Goal: Task Accomplishment & Management: Use online tool/utility

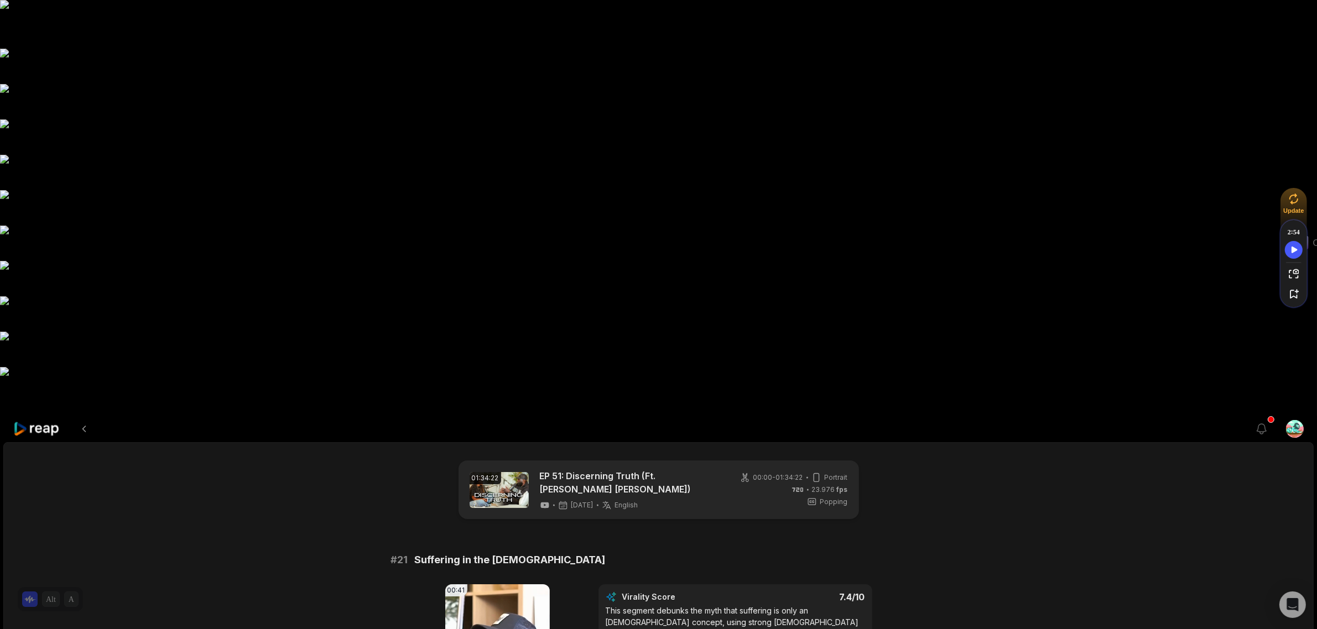
drag, startPoint x: 46, startPoint y: 6, endPoint x: 53, endPoint y: 9, distance: 7.4
click at [46, 421] on icon at bounding box center [37, 428] width 48 height 15
click at [53, 422] on icon at bounding box center [36, 429] width 47 height 15
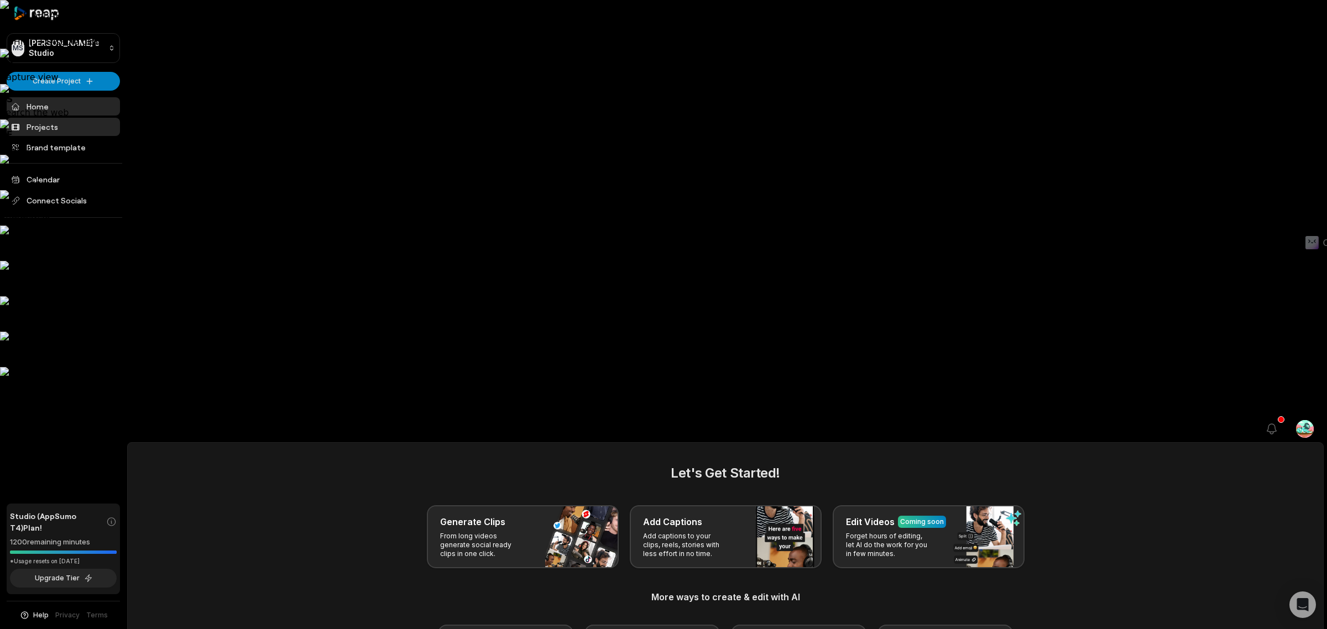
click at [58, 125] on link "Projects" at bounding box center [63, 127] width 113 height 18
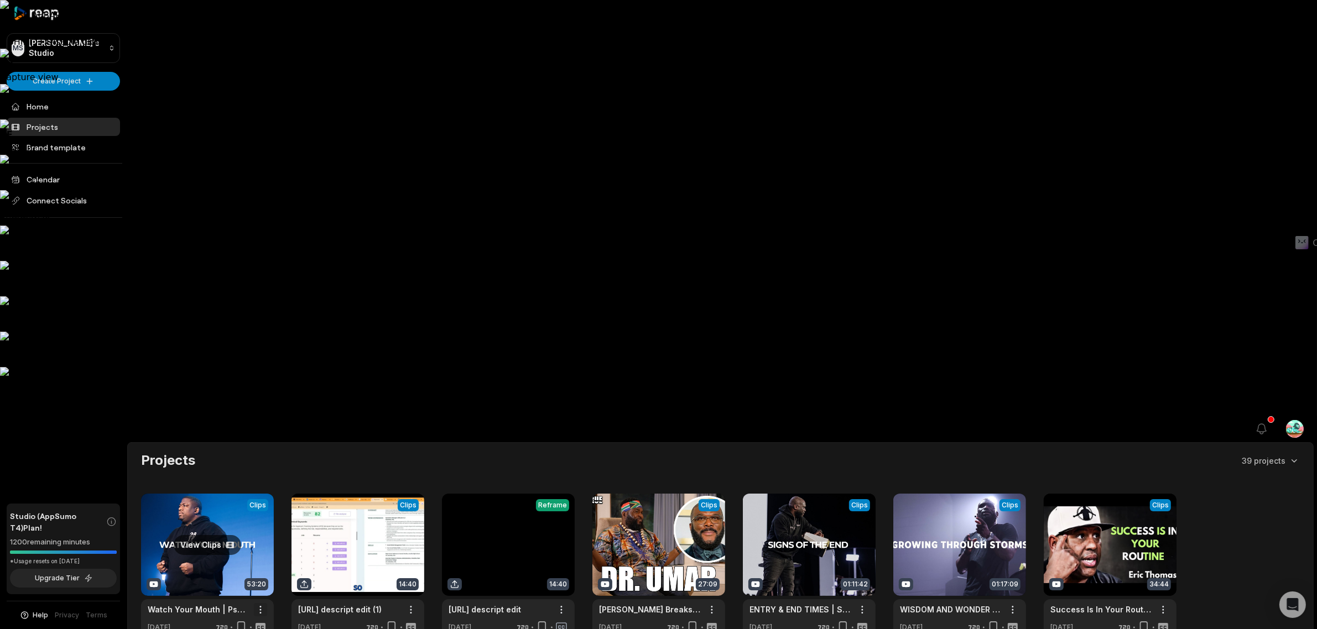
click at [260, 195] on html "CLOSE AI BAR • ALT → Disable for website • SHIFT → Disable globally // V Captur…" at bounding box center [658, 314] width 1317 height 629
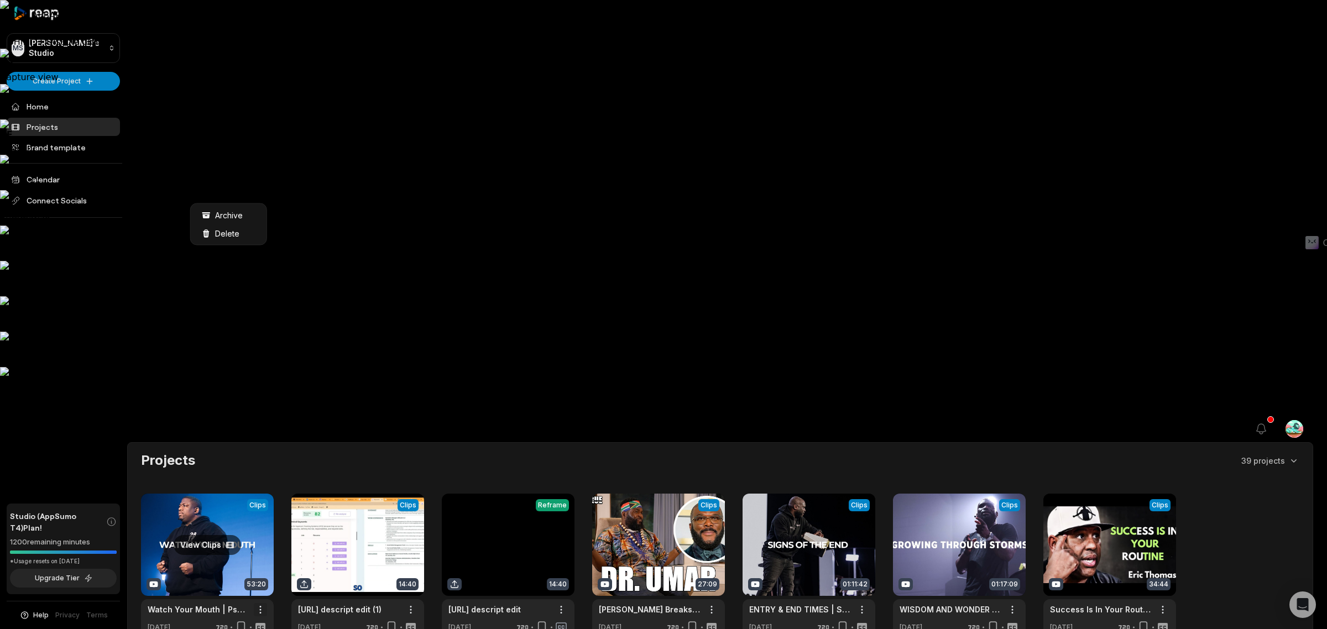
click at [259, 195] on html "CLOSE AI BAR • ALT → Disable for website • SHIFT → Disable globally // V Captur…" at bounding box center [663, 314] width 1327 height 629
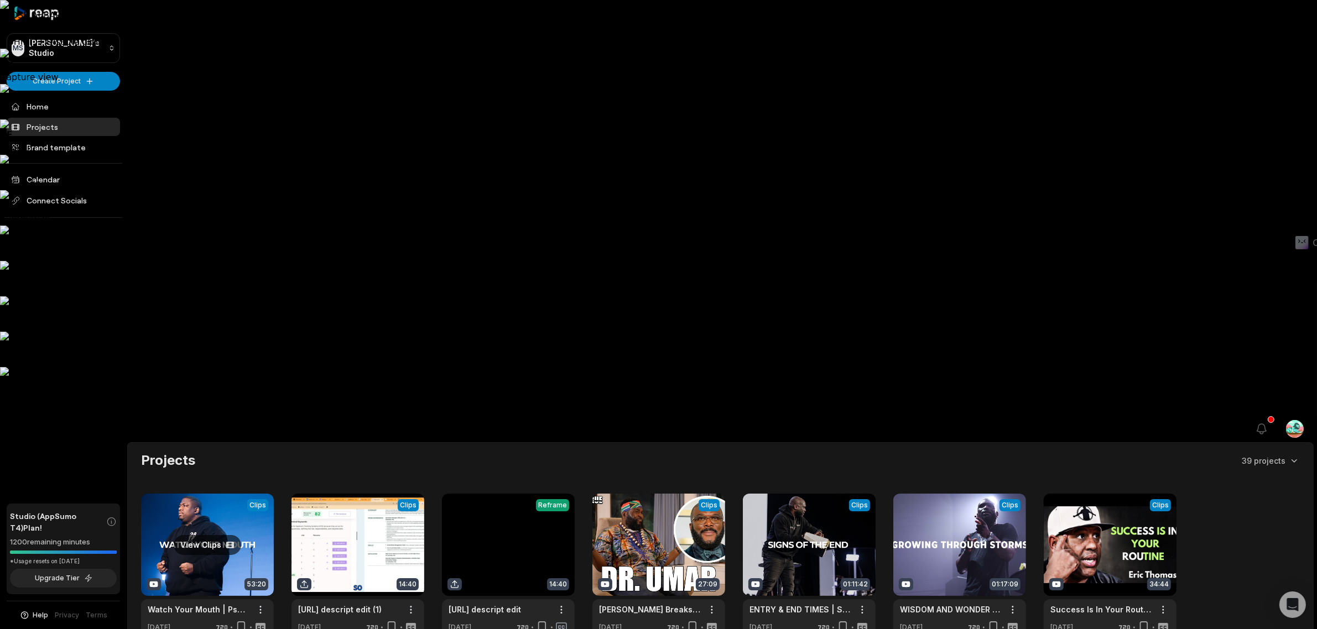
click at [230, 494] on link at bounding box center [207, 566] width 133 height 145
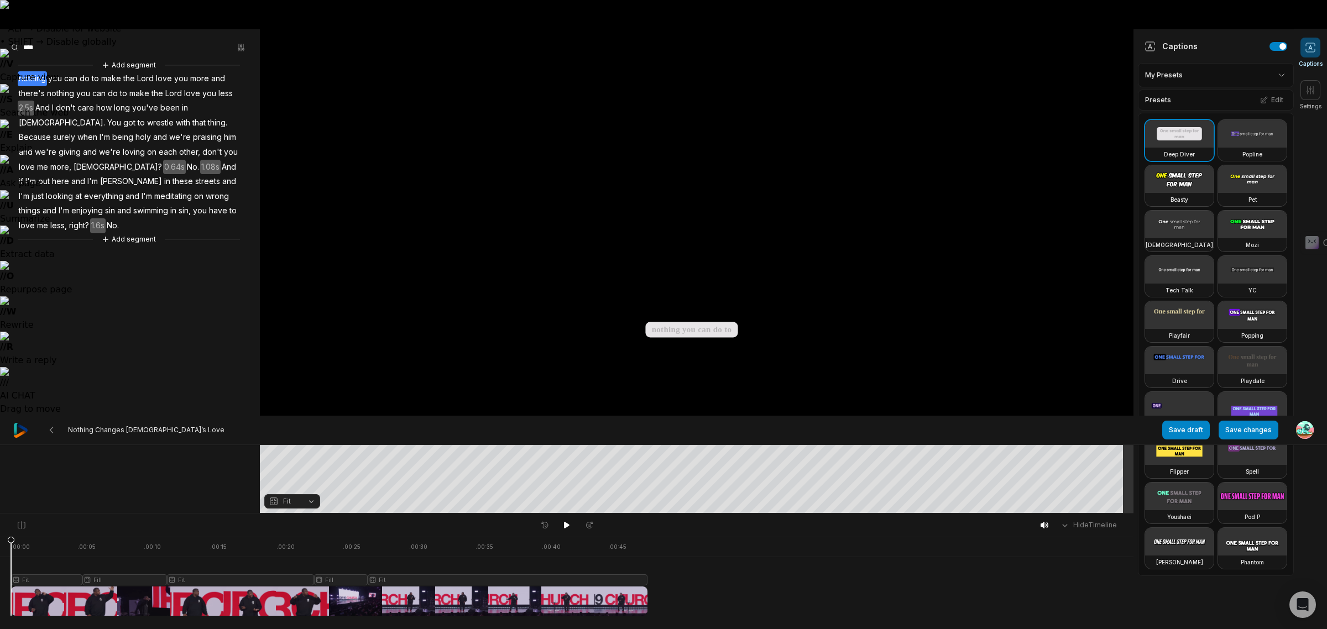
click at [86, 174] on span "and" at bounding box center [78, 181] width 16 height 15
click at [180, 320] on aside "Add segment nothing you can do to make the Lord love you more and there's nothi…" at bounding box center [130, 271] width 260 height 484
click at [40, 105] on span "And" at bounding box center [42, 108] width 17 height 15
click at [106, 116] on span "church." at bounding box center [62, 123] width 88 height 15
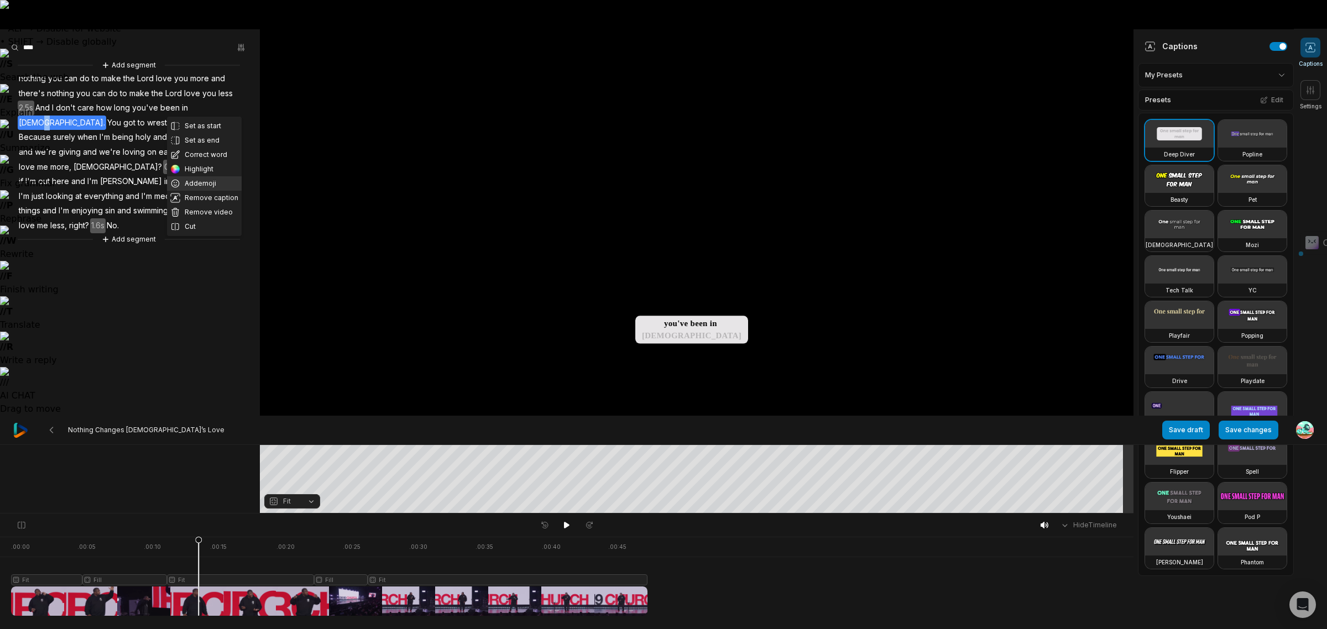
click at [212, 178] on button "Add emoji" at bounding box center [204, 183] width 75 height 14
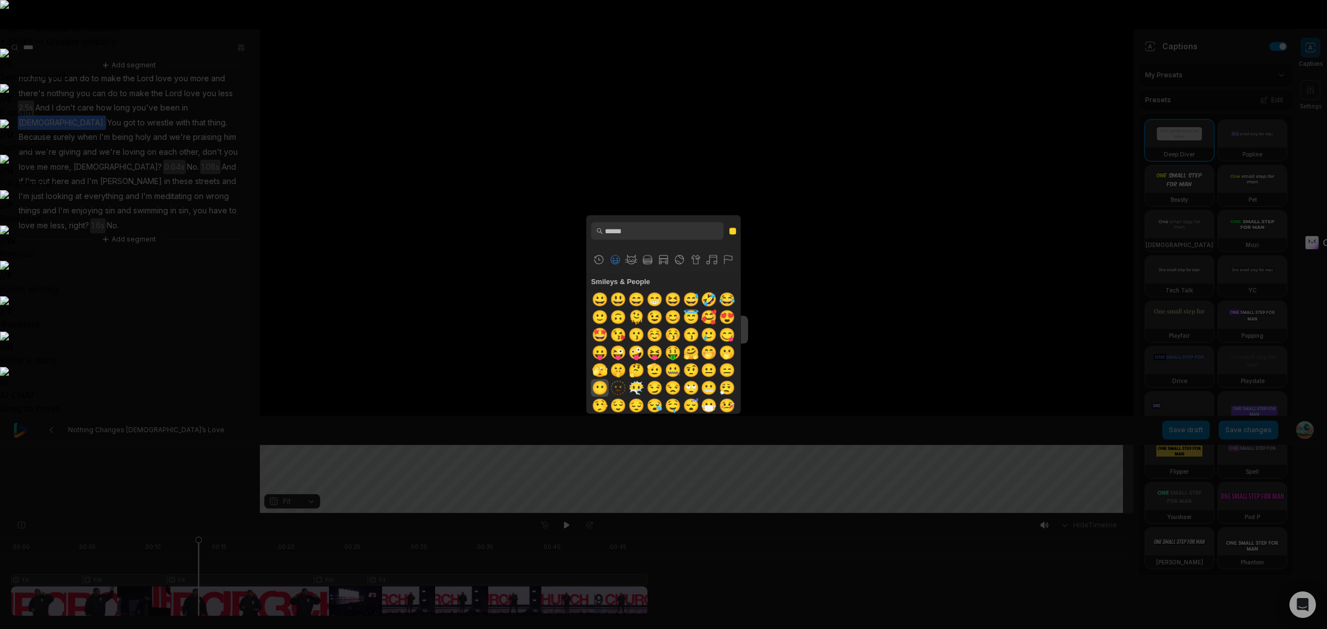
click at [611, 388] on span "😶" at bounding box center [600, 388] width 21 height 18
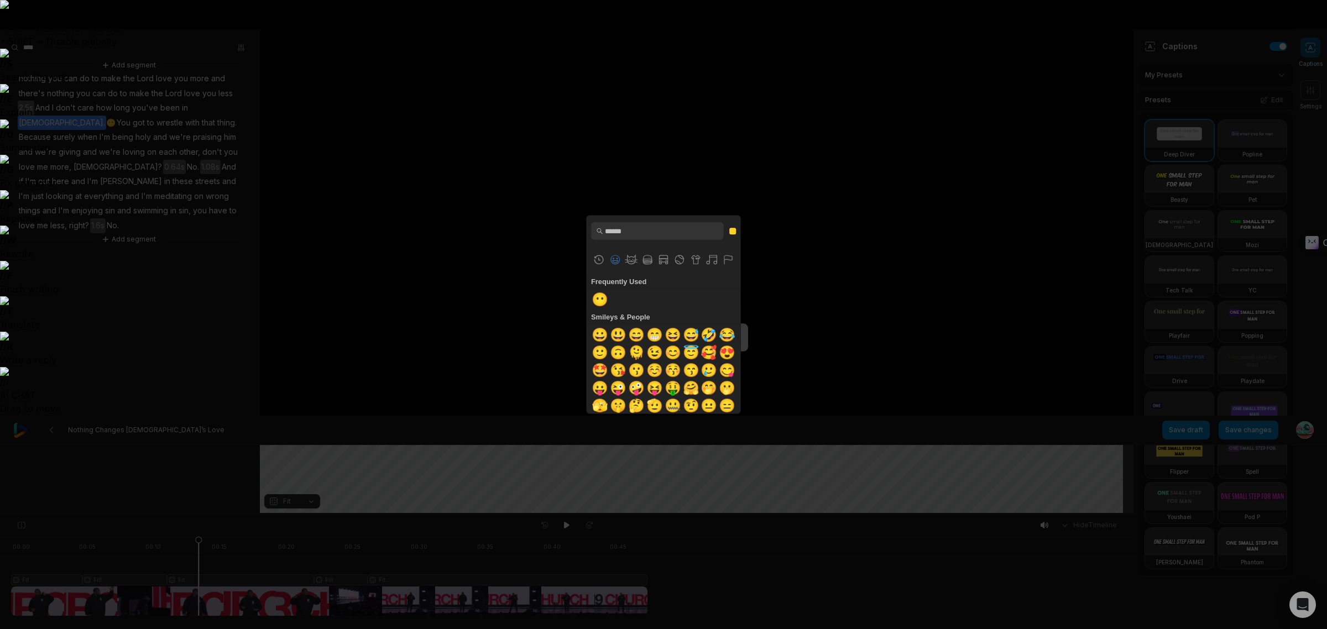
click at [856, 480] on div "Frequently Used 😶 Custom Emojis Smileys & People 😀 😃 😄 😁 😆 😅 🤣 😂 🙂 🙃 🫠 😉 😊 😇 🥰 …" at bounding box center [663, 314] width 1327 height 629
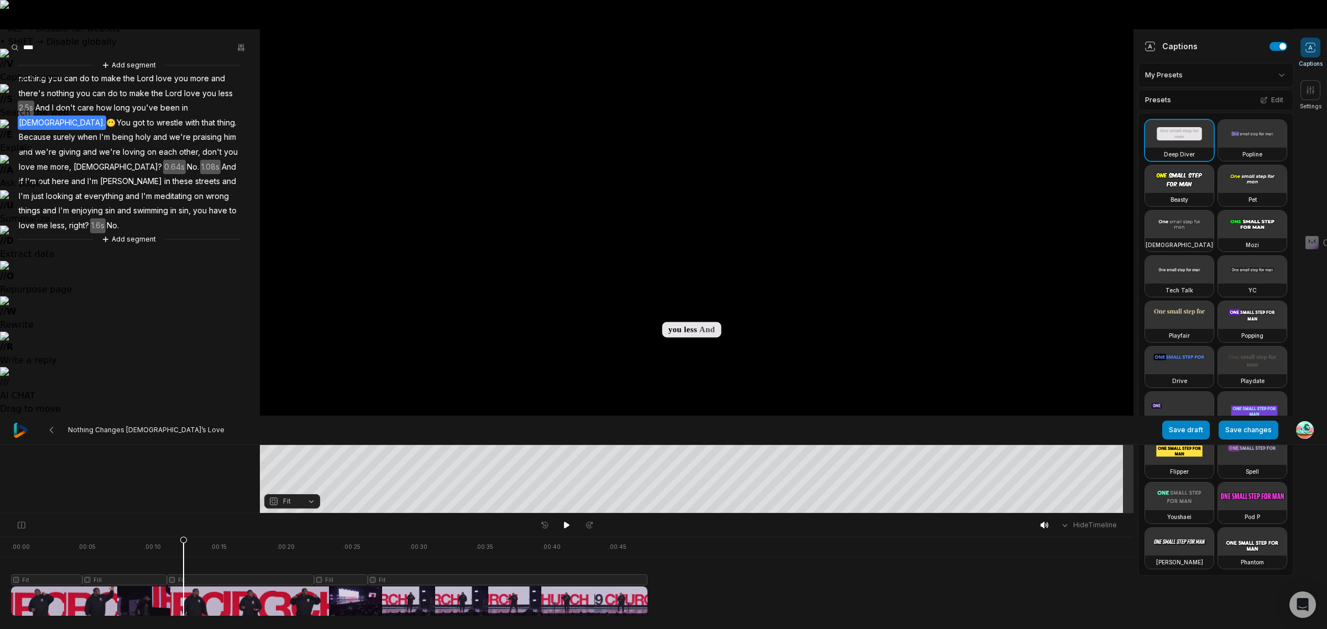
click at [184, 564] on div at bounding box center [329, 576] width 637 height 79
click at [570, 525] on icon at bounding box center [567, 525] width 9 height 9
drag, startPoint x: 567, startPoint y: 529, endPoint x: 588, endPoint y: 518, distance: 23.5
click at [567, 530] on icon at bounding box center [567, 525] width 9 height 9
click at [1264, 421] on button "Save changes" at bounding box center [1249, 430] width 60 height 19
